Goal: Information Seeking & Learning: Understand process/instructions

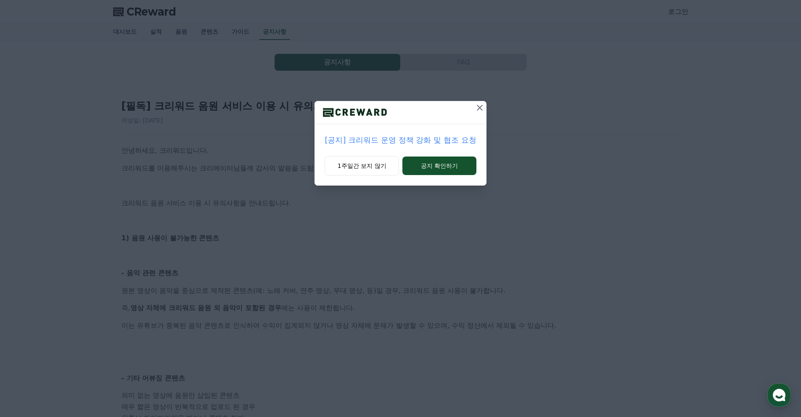
click at [479, 108] on icon at bounding box center [480, 108] width 6 height 6
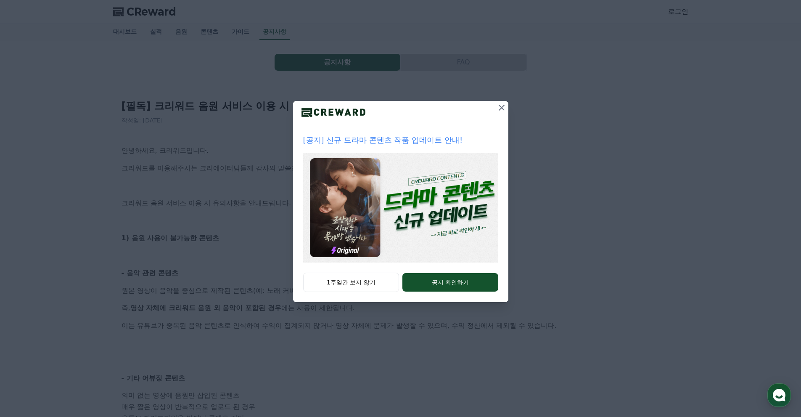
click at [502, 109] on icon at bounding box center [502, 108] width 10 height 10
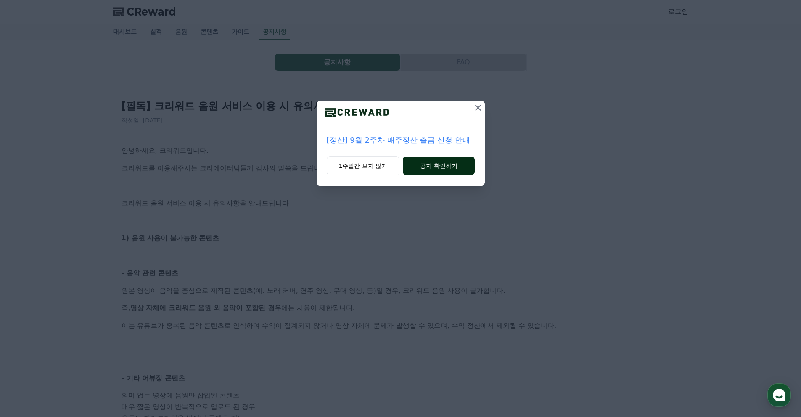
click at [437, 166] on button "공지 확인하기" at bounding box center [438, 165] width 71 height 18
click at [423, 169] on button "공지 확인하기" at bounding box center [439, 165] width 74 height 18
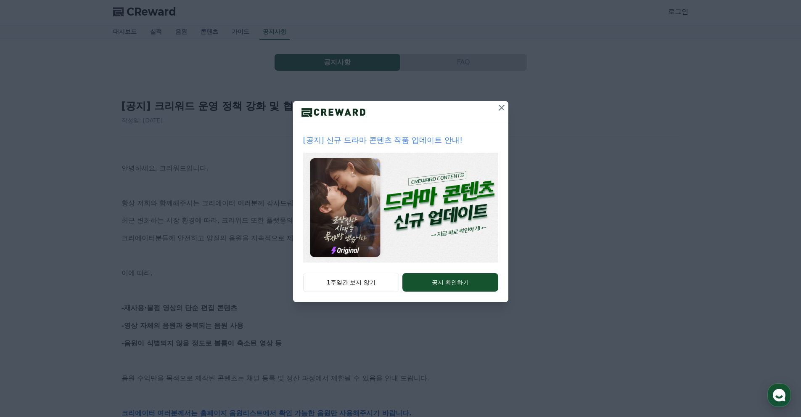
click at [502, 106] on icon at bounding box center [502, 108] width 10 height 10
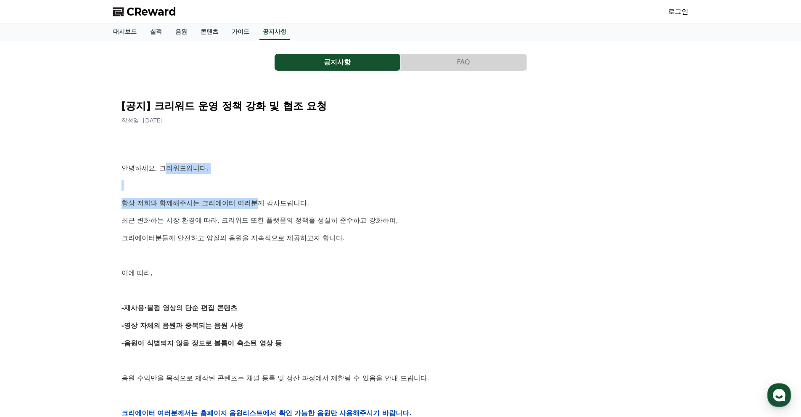
drag, startPoint x: 169, startPoint y: 173, endPoint x: 259, endPoint y: 205, distance: 95.7
click at [259, 205] on div "안녕하세요, 크리워드입니다. 항상 저희와 함께해주시는 크리에이터 여러분께 감사드립니다. 최근 변화하는 시장 환경에 따라, 크리워드 또한 플랫폼…" at bounding box center [401, 412] width 558 height 535
click at [259, 205] on p "항상 저희와 함께해주시는 크리에이터 여러분께 감사드립니다." at bounding box center [401, 203] width 558 height 11
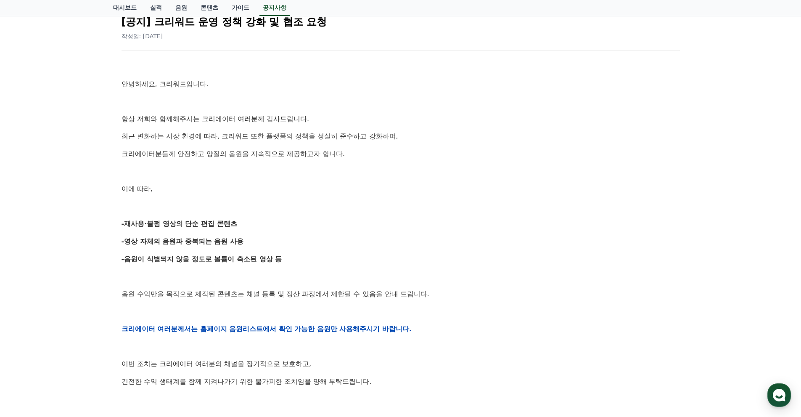
scroll to position [126, 0]
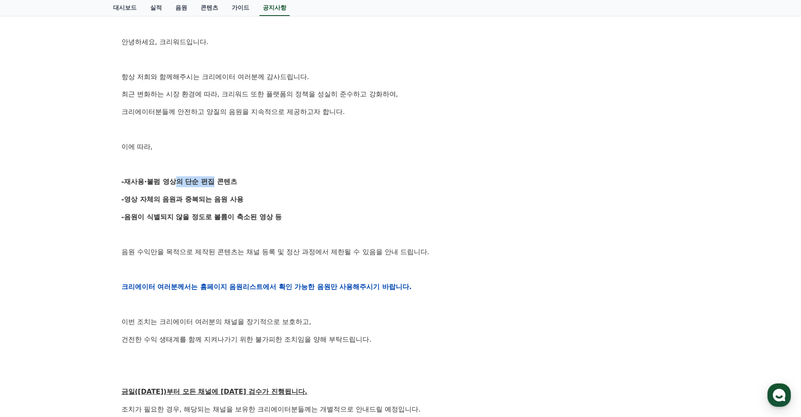
drag, startPoint x: 165, startPoint y: 186, endPoint x: 220, endPoint y: 188, distance: 55.1
click at [215, 187] on div "안녕하세요, 크리워드입니다. 항상 저희와 함께해주시는 크리에이터 여러분께 감사드립니다. 최근 변화하는 시장 환경에 따라, 크리워드 또한 플랫폼…" at bounding box center [401, 286] width 558 height 535
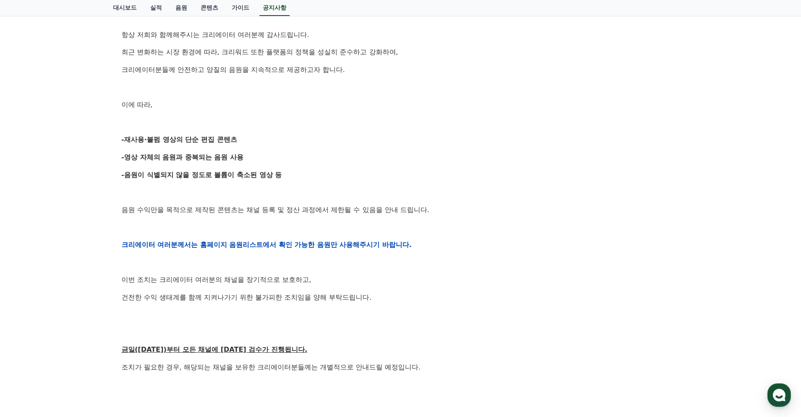
click at [223, 182] on div "안녕하세요, 크리워드입니다. 항상 저희와 함께해주시는 크리에이터 여러분께 감사드립니다. 최근 변화하는 시장 환경에 따라, 크리워드 또한 플랫폼…" at bounding box center [401, 244] width 558 height 535
drag, startPoint x: 215, startPoint y: 145, endPoint x: 222, endPoint y: 148, distance: 7.7
click at [222, 146] on div "안녕하세요, 크리워드입니다. 항상 저희와 함께해주시는 크리에이터 여러분께 감사드립니다. 최근 변화하는 시장 환경에 따라, 크리워드 또한 플랫폼…" at bounding box center [401, 244] width 558 height 535
click at [180, 162] on p "-영상 자체의 음원과 중복되는 음원 사용" at bounding box center [401, 157] width 558 height 11
drag, startPoint x: 165, startPoint y: 171, endPoint x: 254, endPoint y: 175, distance: 89.7
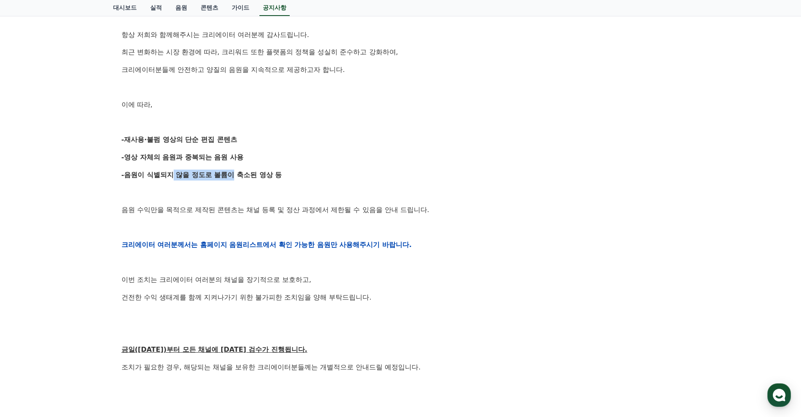
click at [233, 174] on strong "-음원이 식별되지 않을 정도로 볼륨이 축소된 영상 등" at bounding box center [202, 175] width 161 height 8
click at [254, 175] on strong "-음원이 식별되지 않을 정도로 볼륨이 축소된 영상 등" at bounding box center [202, 175] width 161 height 8
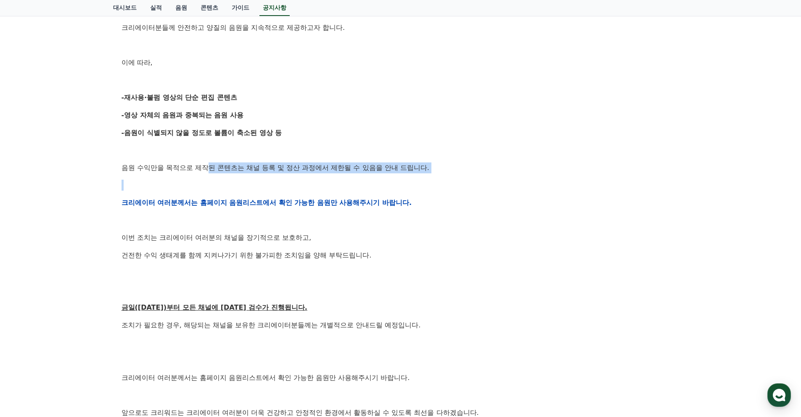
drag, startPoint x: 207, startPoint y: 167, endPoint x: 242, endPoint y: 187, distance: 39.9
click at [240, 185] on div "안녕하세요, 크리워드입니다. 항상 저희와 함께해주시는 크리에이터 여러분께 감사드립니다. 최근 변화하는 시장 환경에 따라, 크리워드 또한 플랫폼…" at bounding box center [401, 202] width 558 height 535
click at [243, 189] on p at bounding box center [401, 185] width 558 height 11
click at [270, 217] on p at bounding box center [401, 220] width 558 height 11
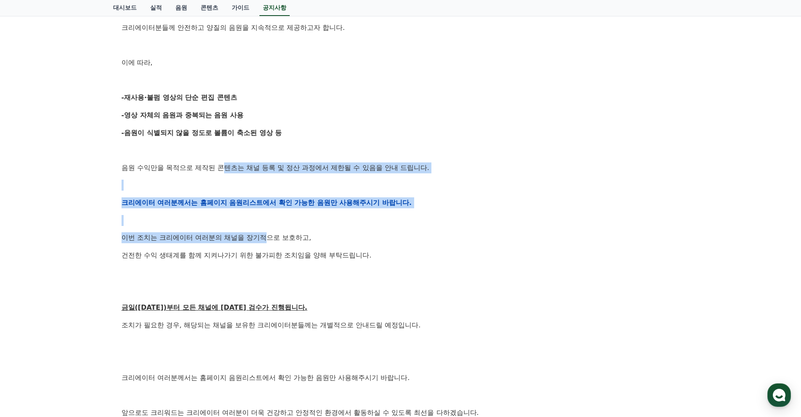
drag, startPoint x: 313, startPoint y: 173, endPoint x: 277, endPoint y: 250, distance: 85.0
click at [274, 246] on div "안녕하세요, 크리워드입니다. 항상 저희와 함께해주시는 크리에이터 여러분께 감사드립니다. 최근 변화하는 시장 환경에 따라, 크리워드 또한 플랫폼…" at bounding box center [401, 202] width 558 height 535
click at [277, 250] on p "건전한 수익 생태계를 함께 지켜나가기 위한 불가피한 조치임을 양해 부탁드립니다." at bounding box center [401, 255] width 558 height 11
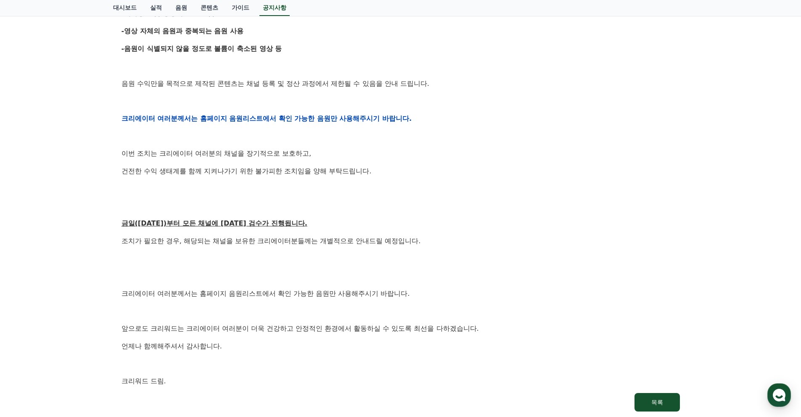
scroll to position [336, 0]
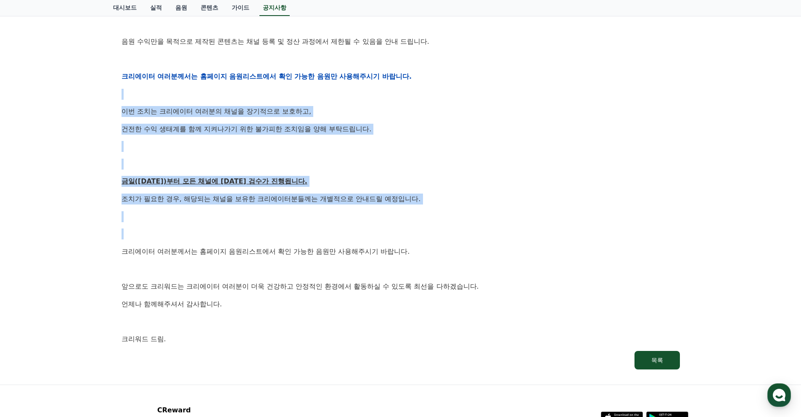
drag, startPoint x: 270, startPoint y: 85, endPoint x: 336, endPoint y: 234, distance: 162.6
click at [334, 227] on div "안녕하세요, 크리워드입니다. 항상 저희와 함께해주시는 크리에이터 여러분께 감사드립니다. 최근 변화하는 시장 환경에 따라, 크리워드 또한 플랫폼…" at bounding box center [401, 76] width 558 height 535
click at [338, 237] on p at bounding box center [401, 233] width 558 height 11
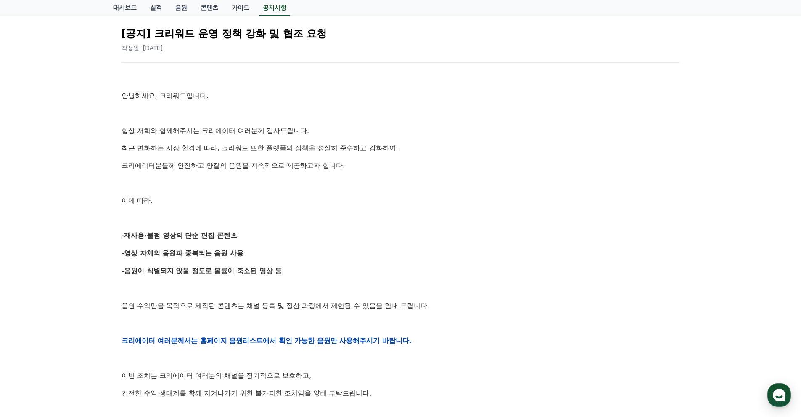
scroll to position [0, 0]
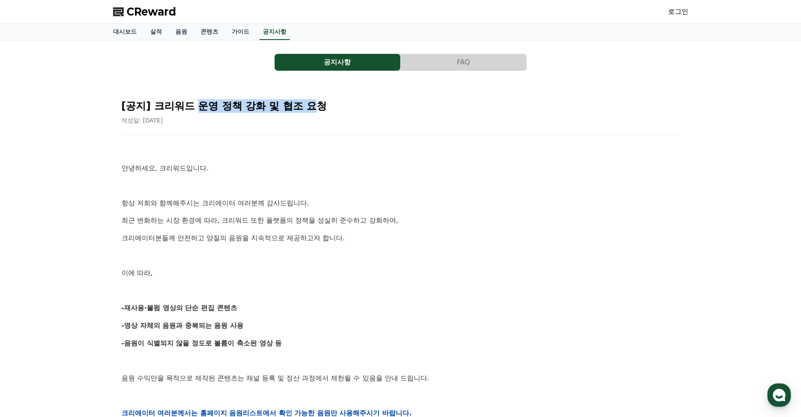
drag, startPoint x: 319, startPoint y: 107, endPoint x: 335, endPoint y: 107, distance: 16.4
click at [327, 107] on h2 "[공지] 크리워드 운영 정책 강화 및 협조 요청" at bounding box center [401, 105] width 558 height 13
click at [337, 107] on h2 "[공지] 크리워드 운영 정책 강화 및 협조 요청" at bounding box center [401, 105] width 558 height 13
click at [449, 62] on button "FAQ" at bounding box center [464, 62] width 126 height 17
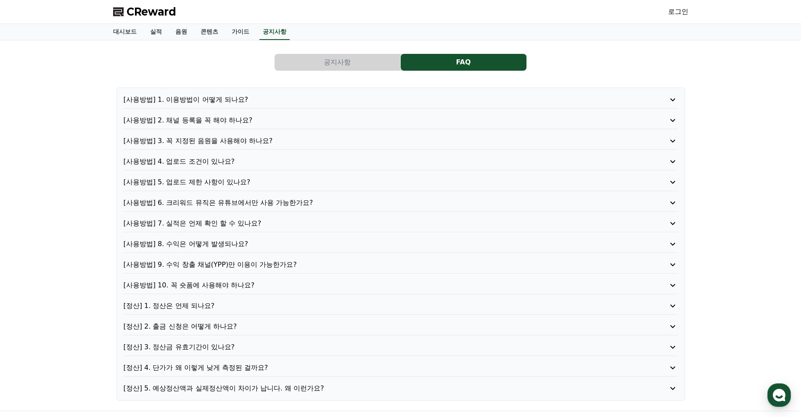
click at [198, 99] on p "[사용방법] 1. 이용방법이 어떻게 되나요?" at bounding box center [379, 100] width 510 height 10
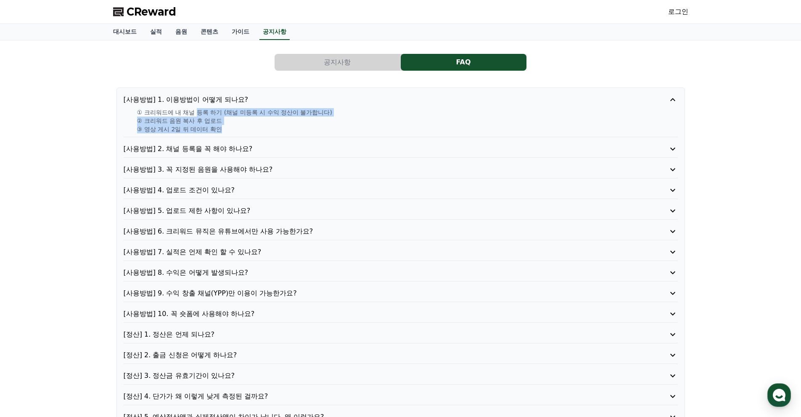
drag, startPoint x: 199, startPoint y: 111, endPoint x: 249, endPoint y: 128, distance: 52.4
click at [249, 128] on div "① 크리워드에 내 채널 등록 하기 (채널 미등록 시 수익 정산이 불가합니다) ② 크리워드 음원 복사 후 업로드 ③ 영상 게시 2일 뒤 데이터 …" at bounding box center [401, 120] width 554 height 25
click at [249, 128] on p "③ 영상 게시 2일 뒤 데이터 확인" at bounding box center [407, 129] width 541 height 8
drag, startPoint x: 210, startPoint y: 122, endPoint x: 144, endPoint y: 114, distance: 67.0
click at [144, 114] on div "① 크리워드에 내 채널 등록 하기 (채널 미등록 시 수익 정산이 불가합니다) ② 크리워드 음원 복사 후 업로드 ③ 영상 게시 2일 뒤 데이터 …" at bounding box center [401, 120] width 554 height 25
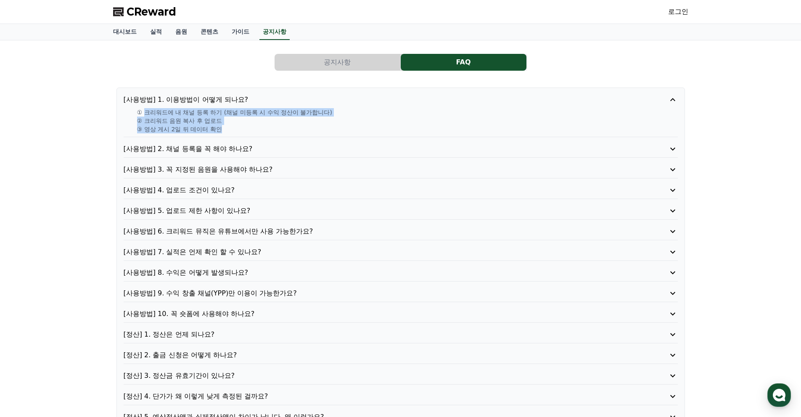
click at [145, 114] on p "① 크리워드에 내 채널 등록 하기 (채널 미등록 시 수익 정산이 불가합니다)" at bounding box center [407, 112] width 541 height 8
drag, startPoint x: 143, startPoint y: 113, endPoint x: 225, endPoint y: 127, distance: 83.3
click at [225, 127] on div "① 크리워드에 내 채널 등록 하기 (채널 미등록 시 수익 정산이 불가합니다) ② 크리워드 음원 복사 후 업로드 ③ 영상 게시 2일 뒤 데이터 …" at bounding box center [401, 120] width 554 height 25
click at [227, 129] on p "③ 영상 게시 2일 뒤 데이터 확인" at bounding box center [407, 129] width 541 height 8
drag, startPoint x: 235, startPoint y: 130, endPoint x: 219, endPoint y: 119, distance: 19.6
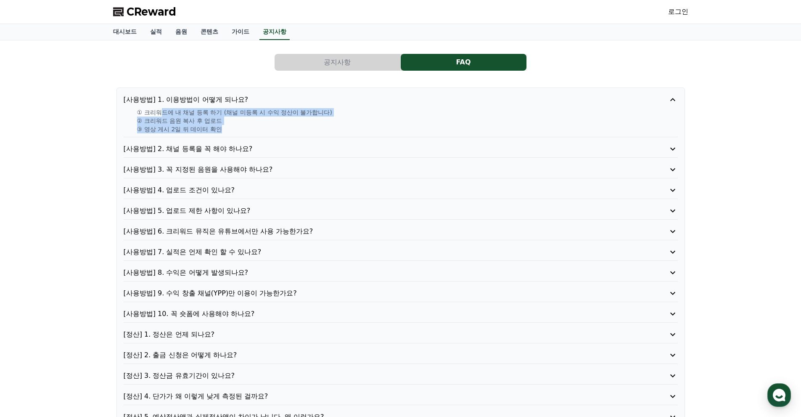
click at [182, 115] on div "① 크리워드에 내 채널 등록 하기 (채널 미등록 시 수익 정산이 불가합니다) ② 크리워드 음원 복사 후 업로드 ③ 영상 게시 2일 뒤 데이터 …" at bounding box center [401, 120] width 554 height 25
click at [226, 119] on p "② 크리워드 음원 복사 후 업로드" at bounding box center [407, 120] width 541 height 8
click at [219, 145] on p "[사용방법] 2. 채널 등록을 꼭 해야 하나요?" at bounding box center [379, 149] width 510 height 10
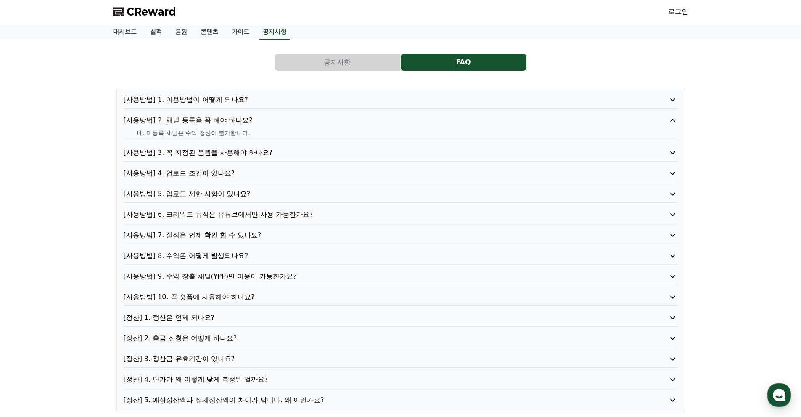
click at [189, 148] on p "[사용방법] 3. 꼭 지정된 음원을 사용해야 하나요?" at bounding box center [379, 153] width 510 height 10
click at [202, 172] on p "[사용방법] 4. 업로드 조건이 있나요?" at bounding box center [379, 173] width 510 height 10
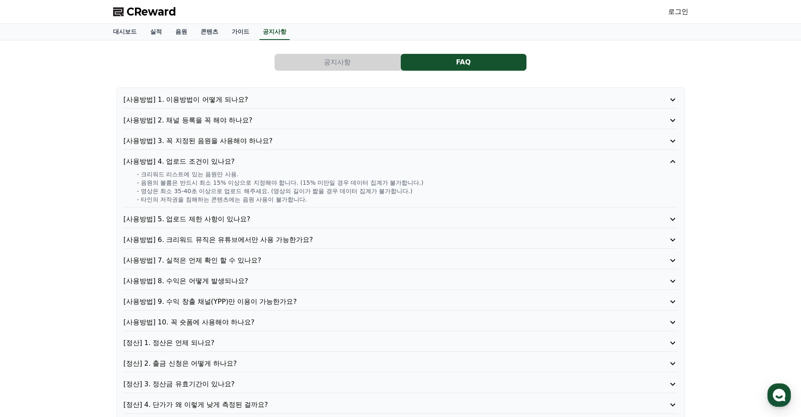
drag, startPoint x: 144, startPoint y: 180, endPoint x: 358, endPoint y: 196, distance: 214.6
click at [358, 196] on div "- 크리워드 리스트에 있는 음원만 사용. - 음원의 볼륨은 반드시 최소 15% 이상으로 지정해야 합니다. (15% 미만일 경우 데이터 집계가 …" at bounding box center [401, 187] width 554 height 34
click at [358, 196] on p "- 타인의 저작권을 침해하는 콘텐츠에는 음원 사용이 불가합니다." at bounding box center [407, 199] width 541 height 8
drag, startPoint x: 267, startPoint y: 189, endPoint x: 162, endPoint y: 182, distance: 105.4
click at [162, 182] on div "- 크리워드 리스트에 있는 음원만 사용. - 음원의 볼륨은 반드시 최소 15% 이상으로 지정해야 합니다. (15% 미만일 경우 데이터 집계가 …" at bounding box center [401, 187] width 554 height 34
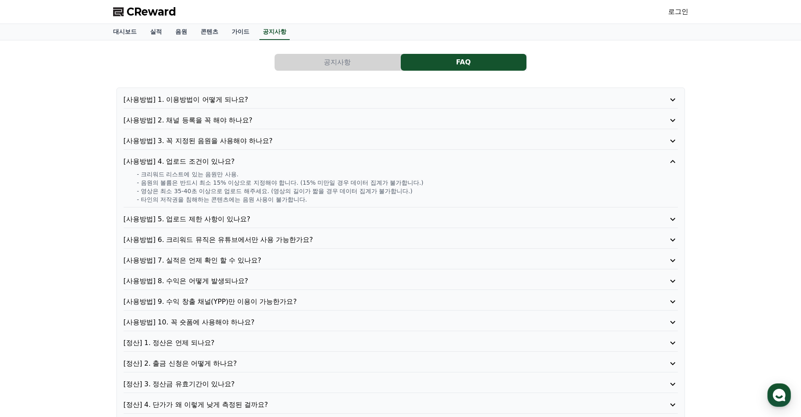
click at [163, 183] on p "- 음원의 볼륨은 반드시 최소 15% 이상으로 지정해야 합니다. (15% 미만일 경우 데이터 집계가 불가합니다.)" at bounding box center [407, 182] width 541 height 8
drag, startPoint x: 192, startPoint y: 193, endPoint x: 320, endPoint y: 207, distance: 128.6
click at [306, 206] on div "[사용방법] 4. 업로드 조건이 있나요? - 크리워드 리스트에 있는 음원만 사용. - 음원의 볼륨은 반드시 최소 15% 이상으로 지정해야 합니…" at bounding box center [401, 181] width 554 height 51
click at [320, 207] on div "[사용방법] 4. 업로드 조건이 있나요? - 크리워드 리스트에 있는 음원만 사용. - 음원의 볼륨은 반드시 최소 15% 이상으로 지정해야 합니…" at bounding box center [401, 181] width 554 height 51
drag, startPoint x: 308, startPoint y: 195, endPoint x: 206, endPoint y: 184, distance: 102.7
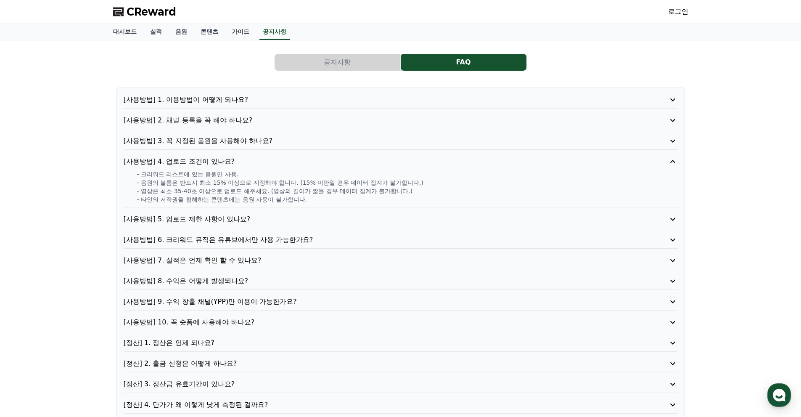
click at [211, 185] on div "- 크리워드 리스트에 있는 음원만 사용. - 음원의 볼륨은 반드시 최소 15% 이상으로 지정해야 합니다. (15% 미만일 경우 데이터 집계가 …" at bounding box center [401, 187] width 554 height 34
click at [206, 184] on p "- 음원의 볼륨은 반드시 최소 15% 이상으로 지정해야 합니다. (15% 미만일 경우 데이터 집계가 불가합니다.)" at bounding box center [407, 182] width 541 height 8
drag, startPoint x: 176, startPoint y: 180, endPoint x: 243, endPoint y: 192, distance: 68.2
click at [236, 191] on div "- 크리워드 리스트에 있는 음원만 사용. - 음원의 볼륨은 반드시 최소 15% 이상으로 지정해야 합니다. (15% 미만일 경우 데이터 집계가 …" at bounding box center [401, 187] width 554 height 34
click at [243, 192] on p "- 영상은 최소 35-40초 이상으로 업로드 해주세요. (영상의 길이가 짧을 경우 데이터 집계가 불가합니다.)" at bounding box center [407, 191] width 541 height 8
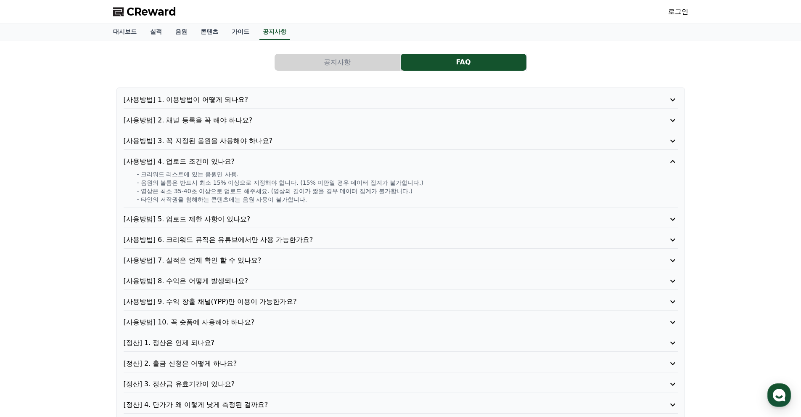
drag, startPoint x: 328, startPoint y: 196, endPoint x: 349, endPoint y: 199, distance: 20.3
click at [346, 198] on div "- 크리워드 리스트에 있는 음원만 사용. - 음원의 볼륨은 반드시 최소 15% 이상으로 지정해야 합니다. (15% 미만일 경우 데이터 집계가 …" at bounding box center [401, 187] width 554 height 34
click at [354, 199] on p "- 타인의 저작권을 침해하는 콘텐츠에는 음원 사용이 불가합니다." at bounding box center [407, 199] width 541 height 8
